Goal: Task Accomplishment & Management: Use online tool/utility

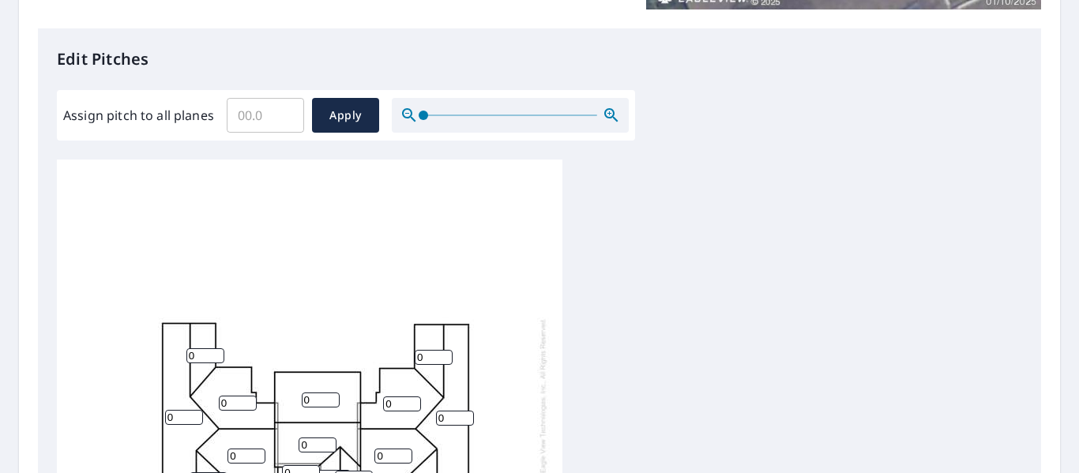
scroll to position [395, 0]
click at [251, 122] on input "Assign pitch to all planes" at bounding box center [265, 116] width 77 height 44
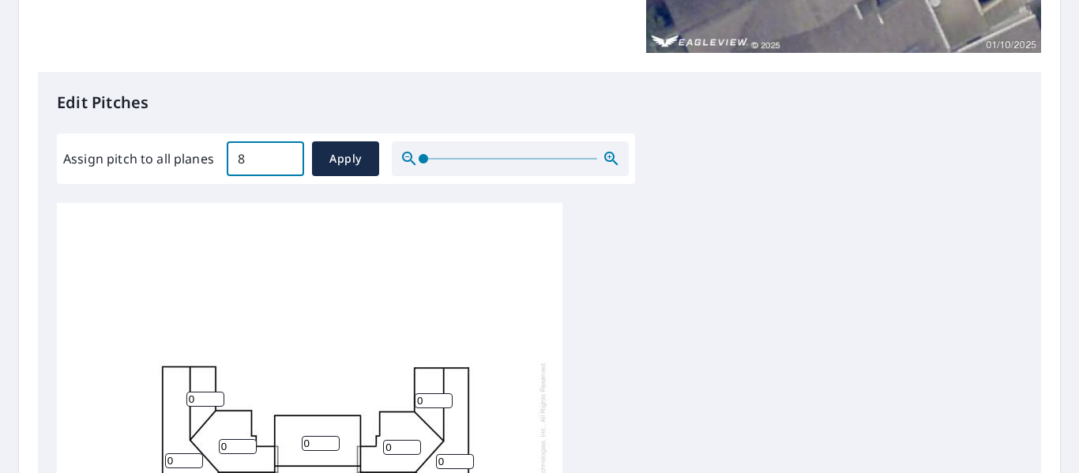
scroll to position [316, 0]
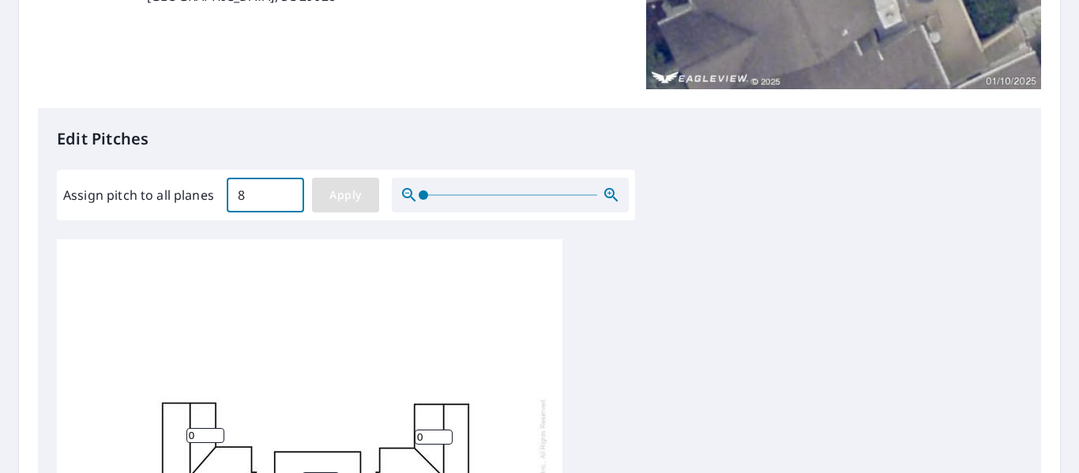
type input "8"
click at [337, 198] on span "Apply" at bounding box center [346, 196] width 42 height 20
type input "8"
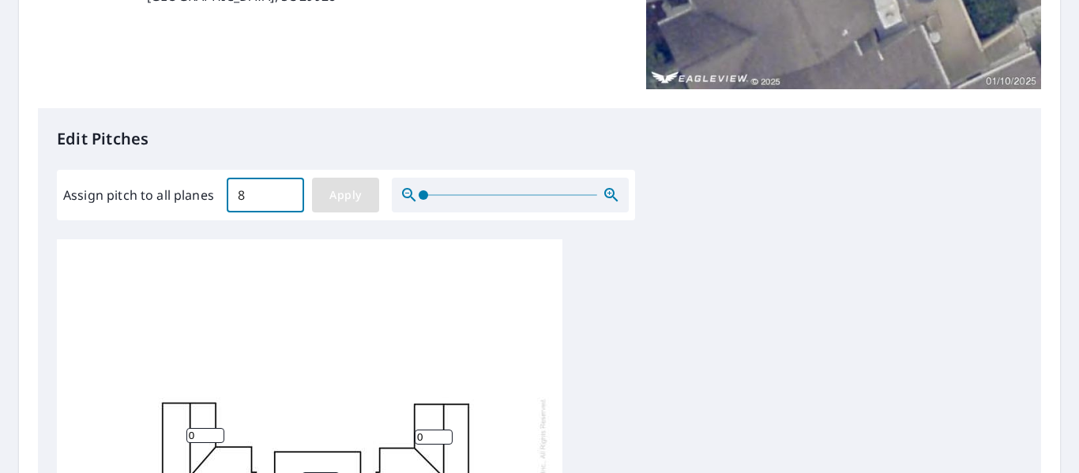
type input "8"
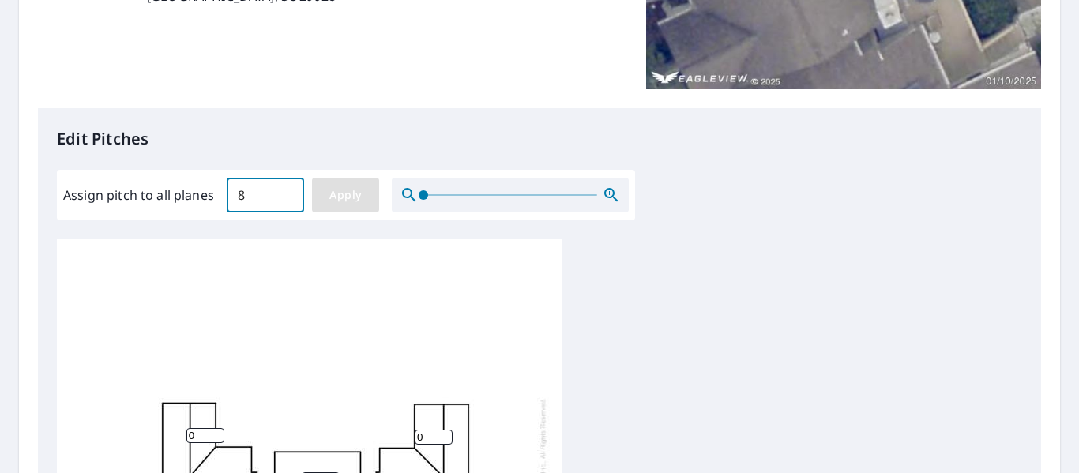
type input "8"
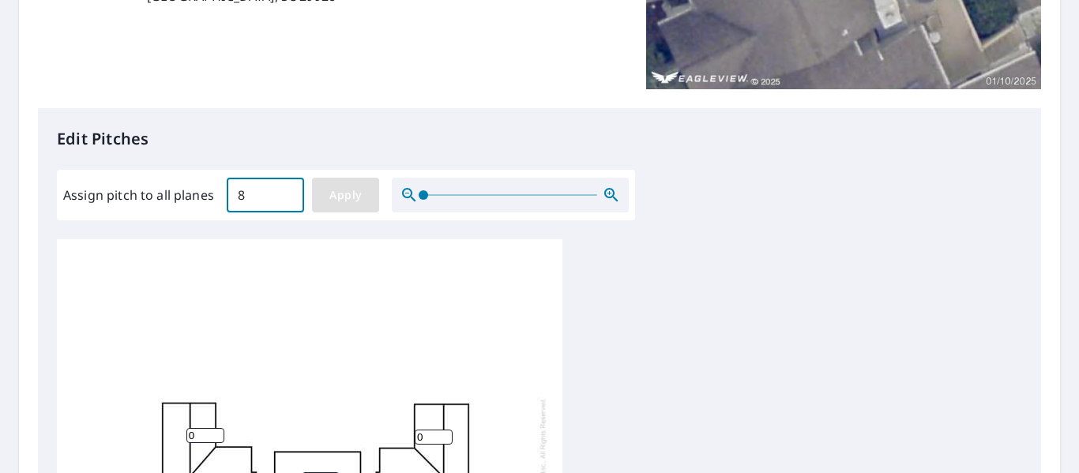
type input "8"
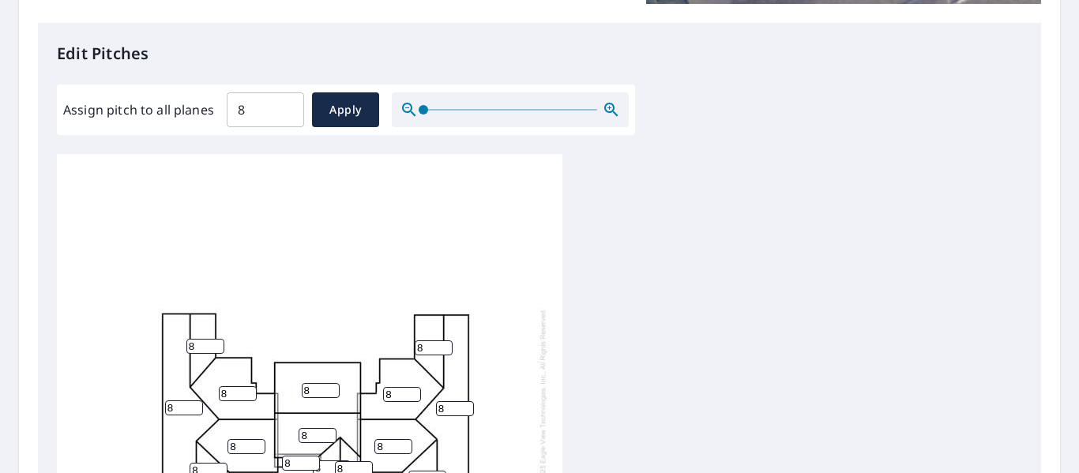
scroll to position [777, 0]
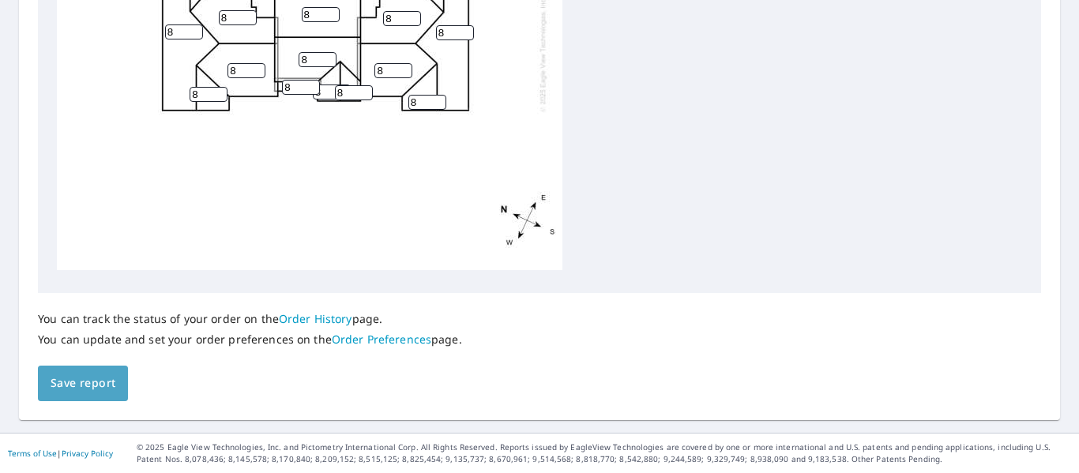
click at [91, 384] on span "Save report" at bounding box center [83, 384] width 65 height 20
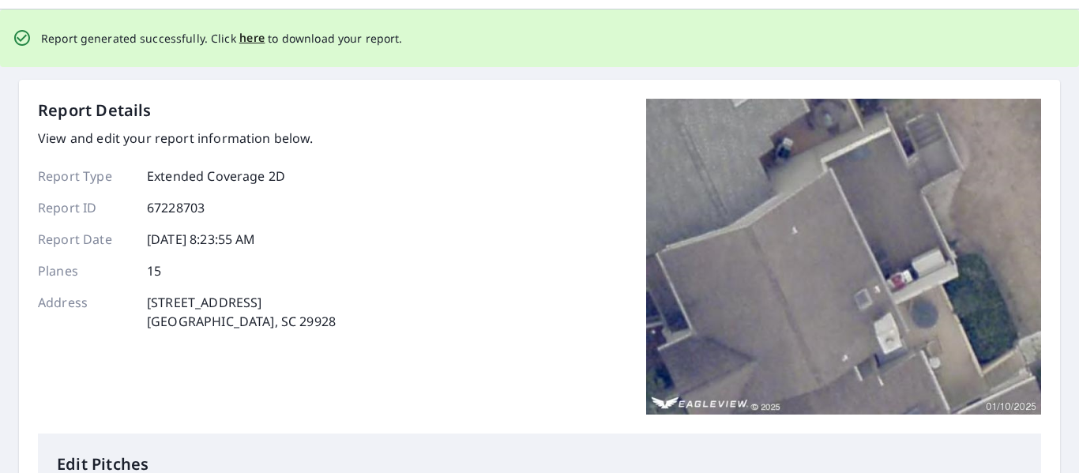
scroll to position [0, 0]
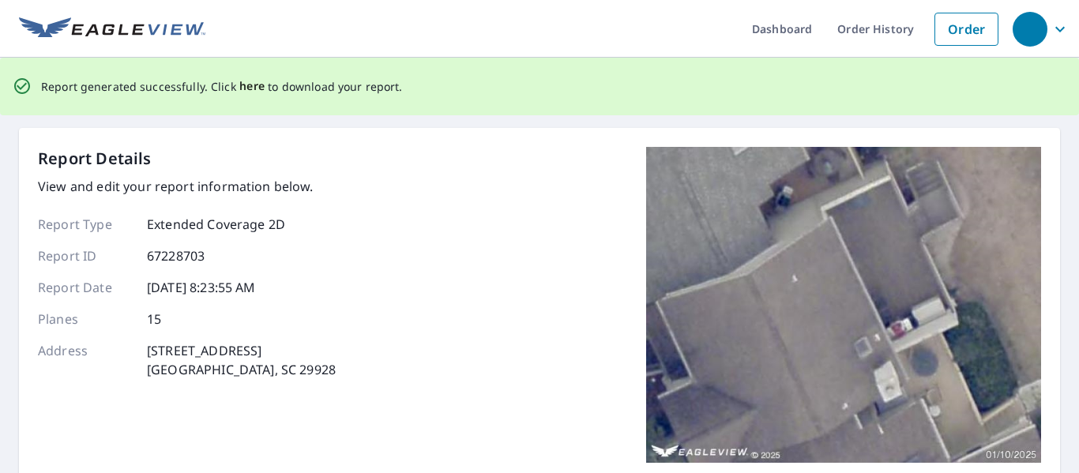
click at [244, 87] on span "here" at bounding box center [252, 87] width 26 height 20
